Goal: Information Seeking & Learning: Learn about a topic

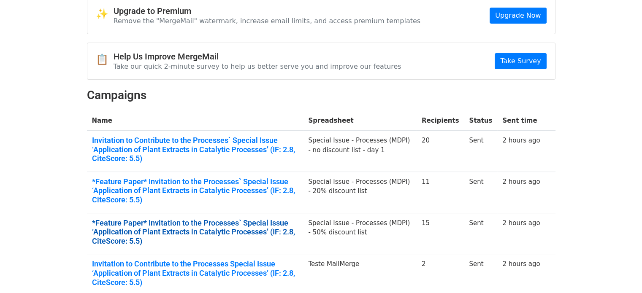
click at [166, 222] on link "*Feature Paper* Invitation to the Processes` Special Issue ‘Application of Plan…" at bounding box center [195, 232] width 206 height 27
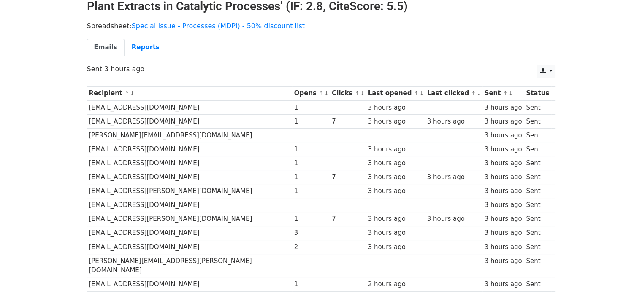
scroll to position [42, 0]
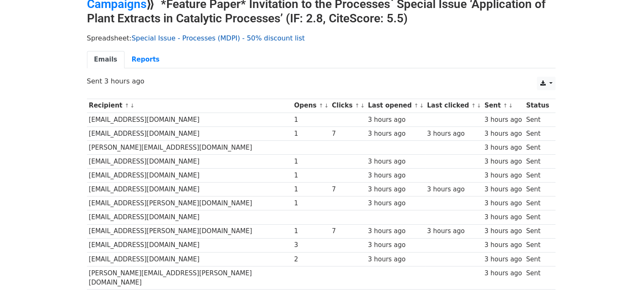
click at [189, 38] on link "Special Issue - Processes (MDPI) - 50% discount list" at bounding box center [218, 38] width 173 height 8
click at [109, 8] on link "Campaigns" at bounding box center [117, 4] width 60 height 14
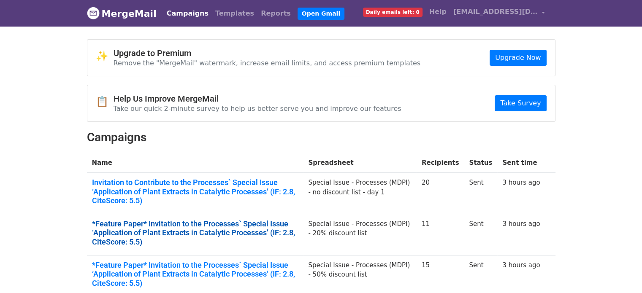
click at [212, 220] on link "*Feature Paper* Invitation to the Processes` Special Issue ‘Application of Plan…" at bounding box center [195, 233] width 206 height 27
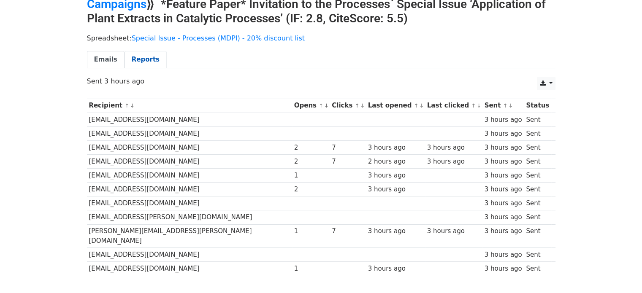
scroll to position [42, 0]
click at [133, 7] on link "Campaigns" at bounding box center [117, 4] width 60 height 14
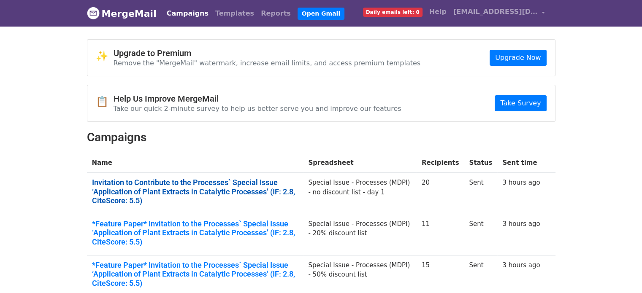
click at [201, 189] on link "Invitation to Contribute to the Processes` Special Issue ‘Application of Plant …" at bounding box center [195, 191] width 206 height 27
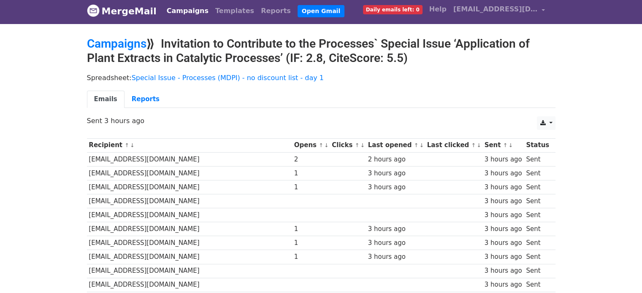
scroll to position [2, 0]
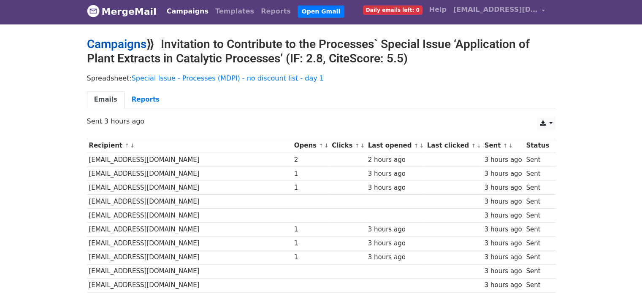
click at [113, 49] on link "Campaigns" at bounding box center [117, 44] width 60 height 14
